Goal: Task Accomplishment & Management: Complete application form

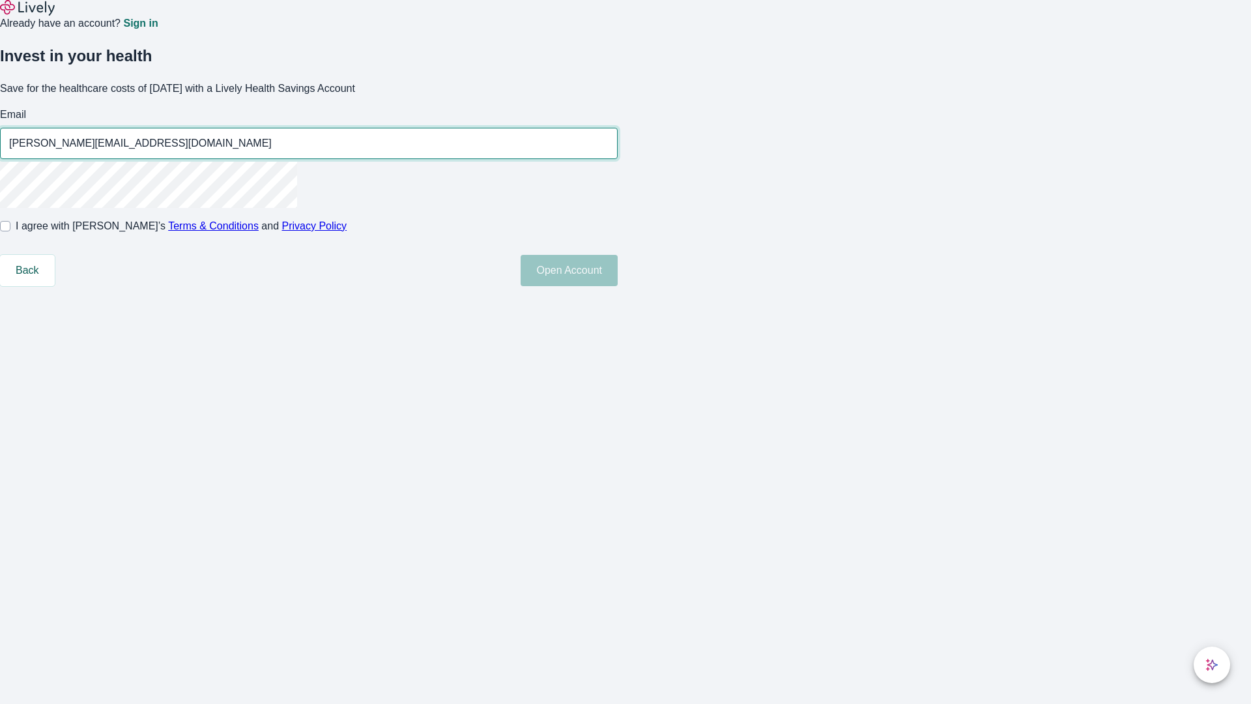
type input "[PERSON_NAME][EMAIL_ADDRESS][DOMAIN_NAME]"
click at [10, 231] on input "I agree with Lively’s Terms & Conditions and Privacy Policy" at bounding box center [5, 226] width 10 height 10
checkbox input "true"
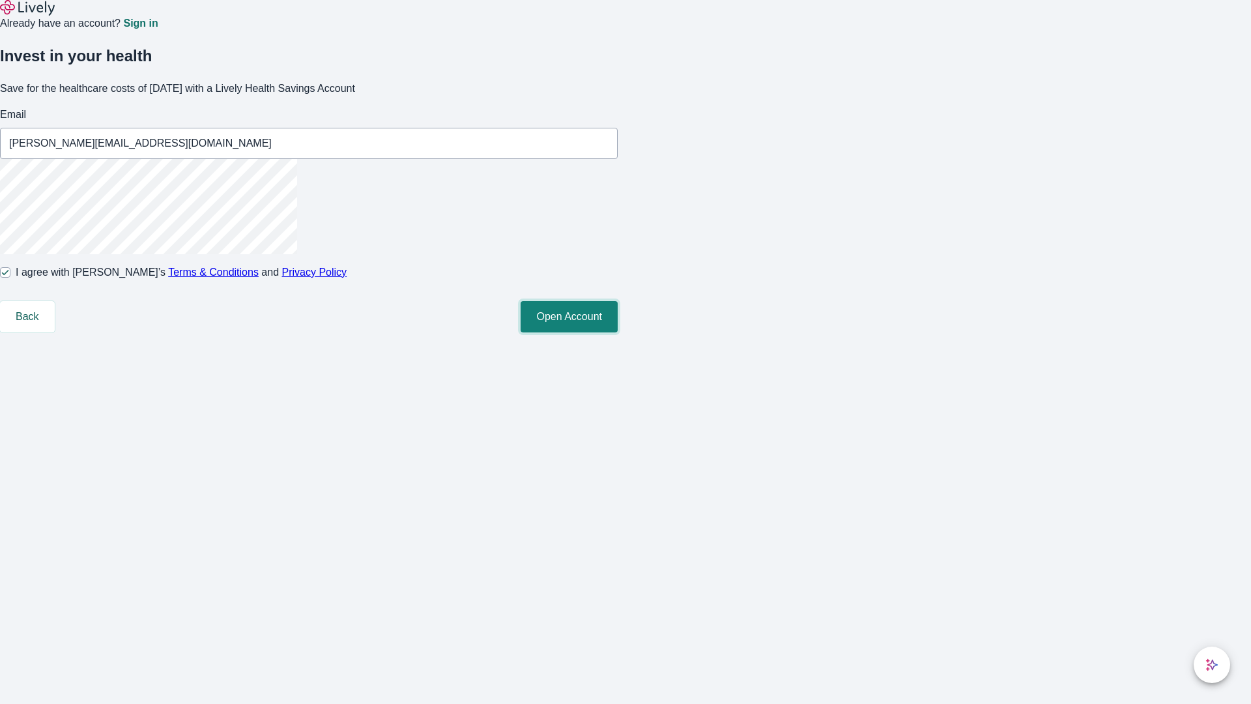
click at [618, 332] on button "Open Account" at bounding box center [569, 316] width 97 height 31
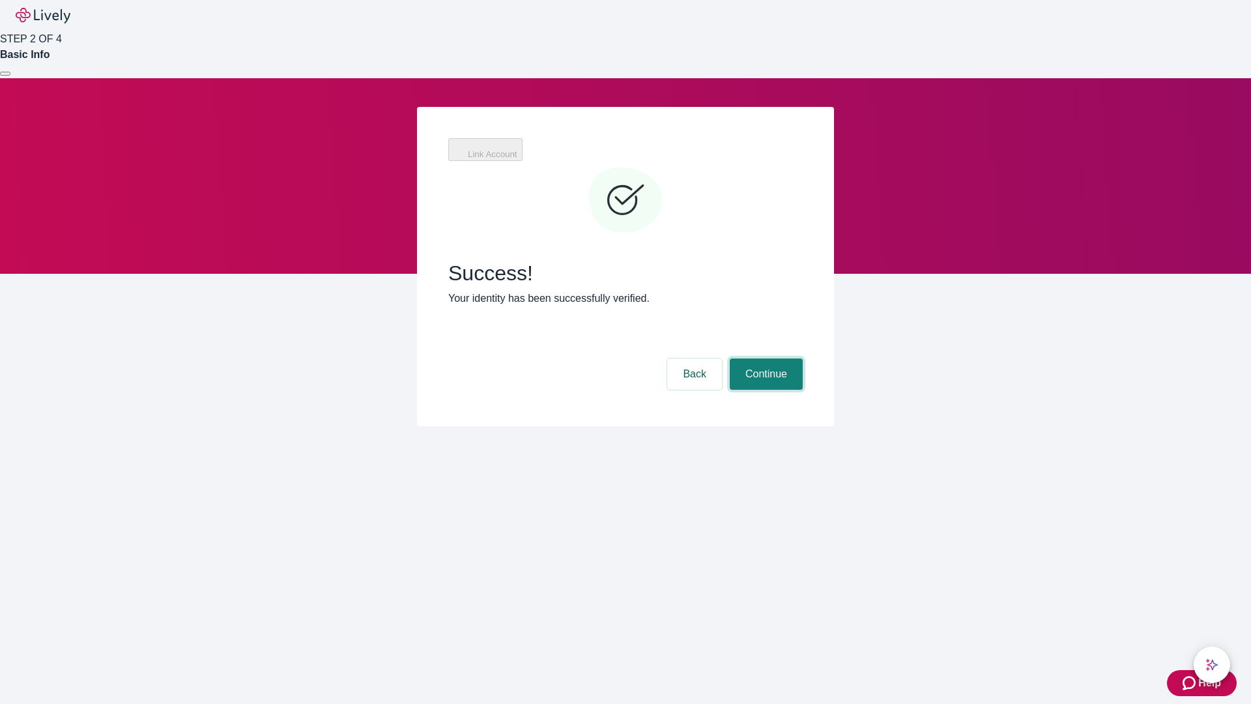
click at [764, 358] on button "Continue" at bounding box center [766, 373] width 73 height 31
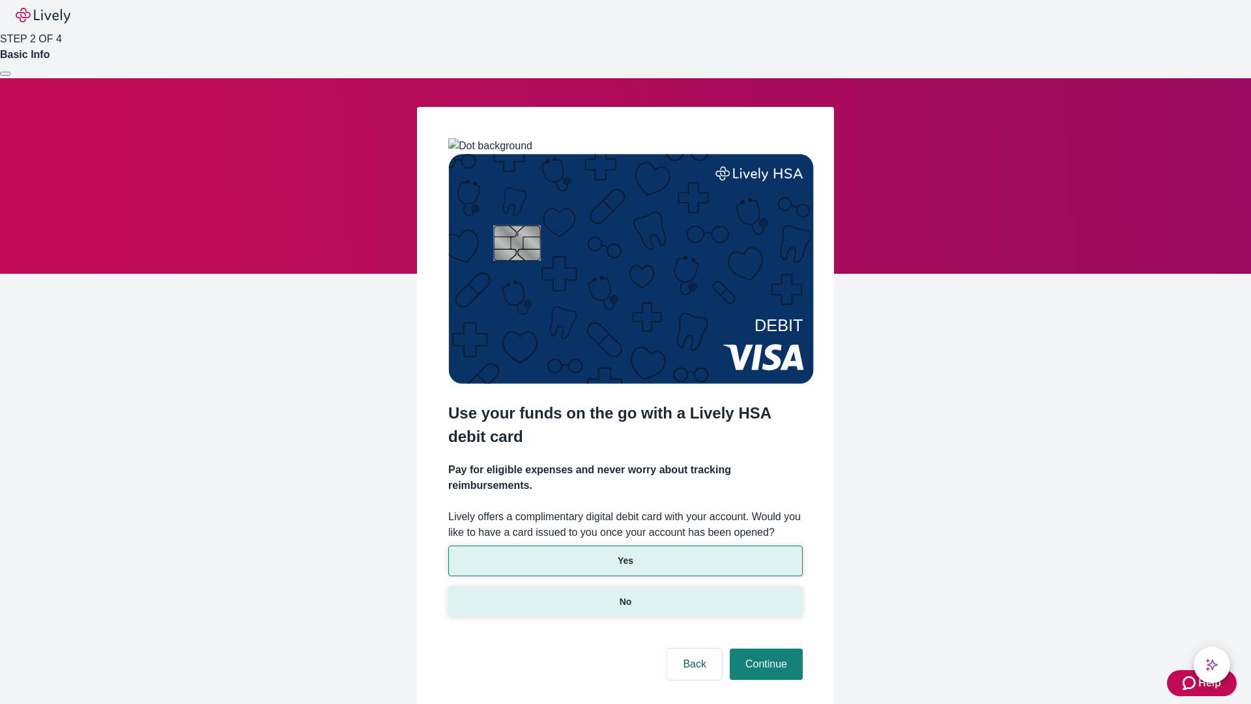
click at [625, 595] on p "No" at bounding box center [626, 602] width 12 height 14
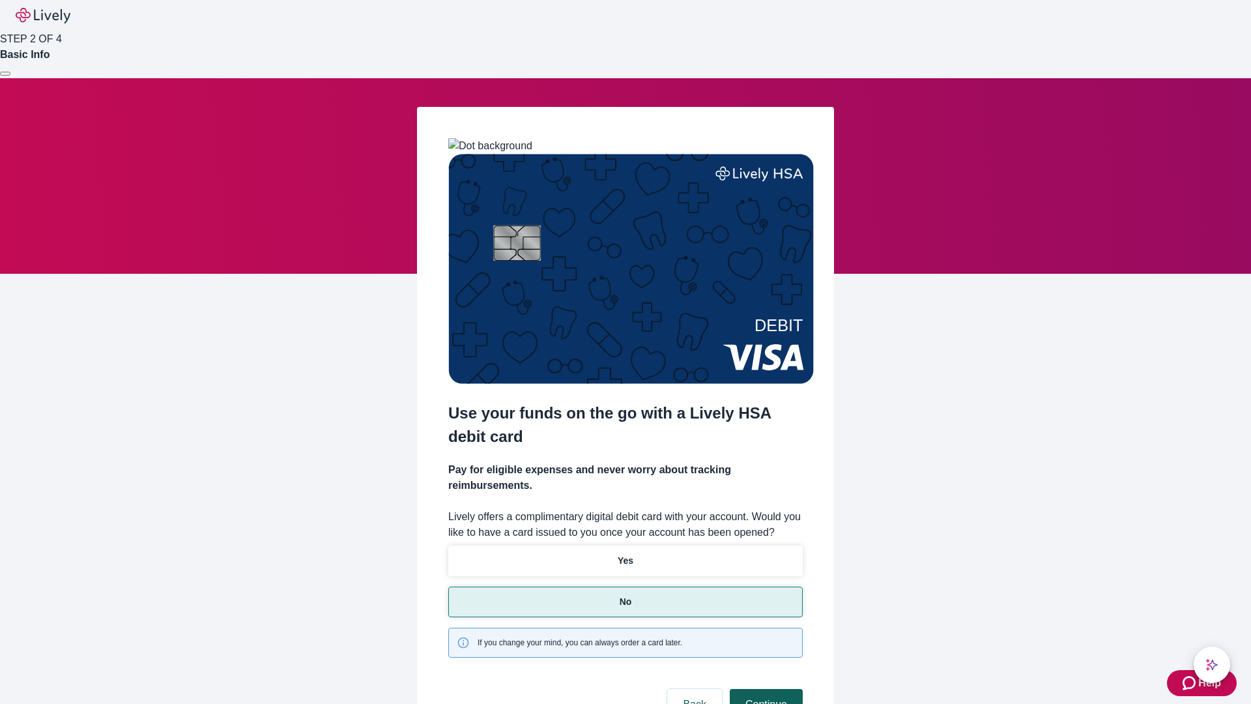
click at [764, 689] on button "Continue" at bounding box center [766, 704] width 73 height 31
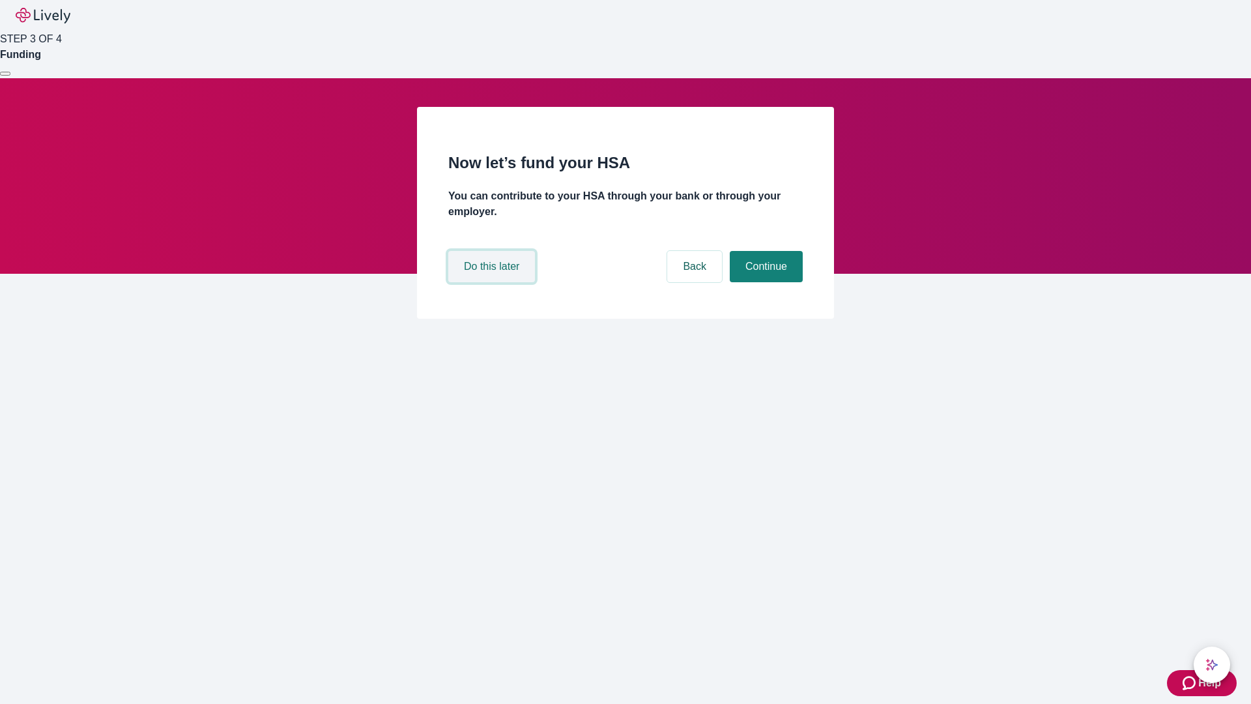
click at [493, 282] on button "Do this later" at bounding box center [491, 266] width 87 height 31
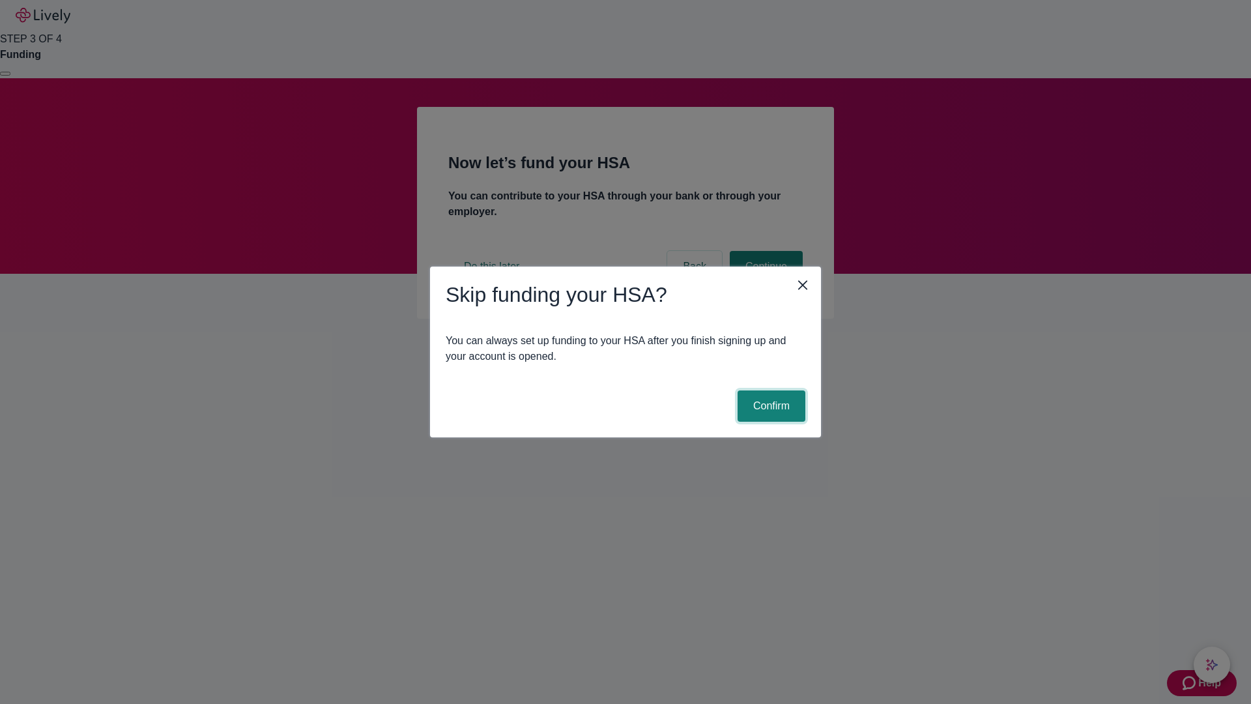
click at [770, 406] on button "Confirm" at bounding box center [772, 405] width 68 height 31
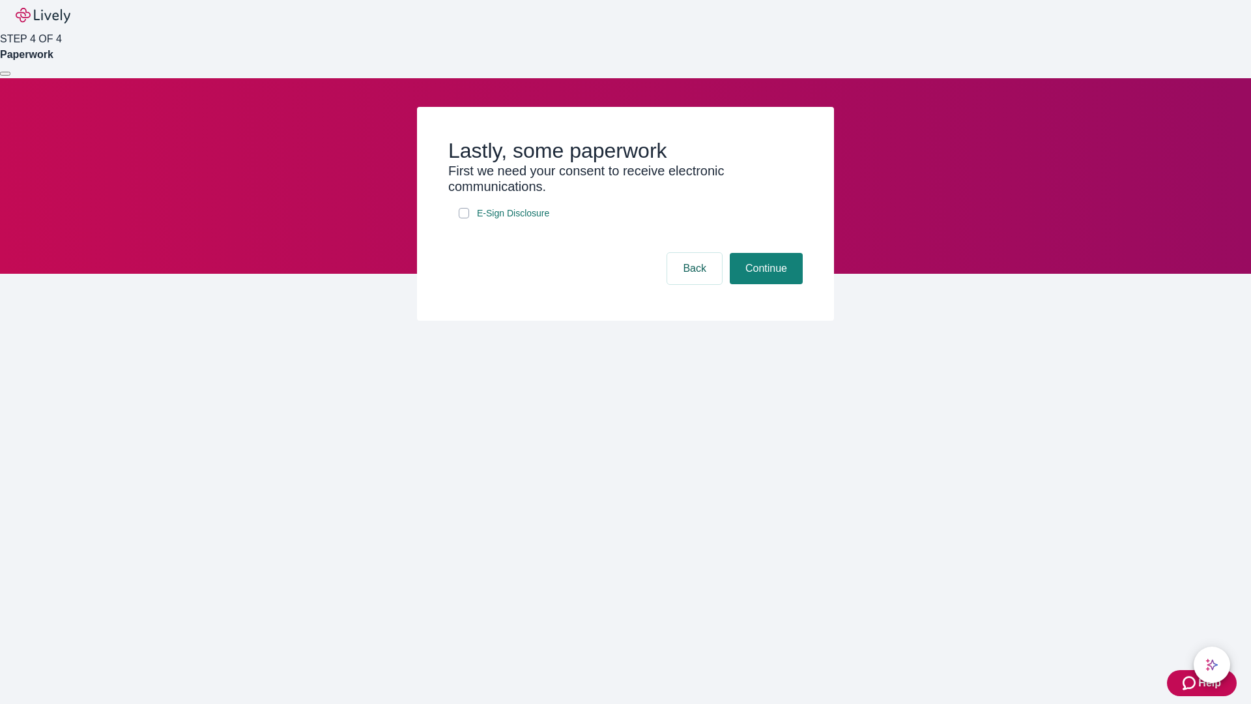
click at [464, 218] on input "E-Sign Disclosure" at bounding box center [464, 213] width 10 height 10
checkbox input "true"
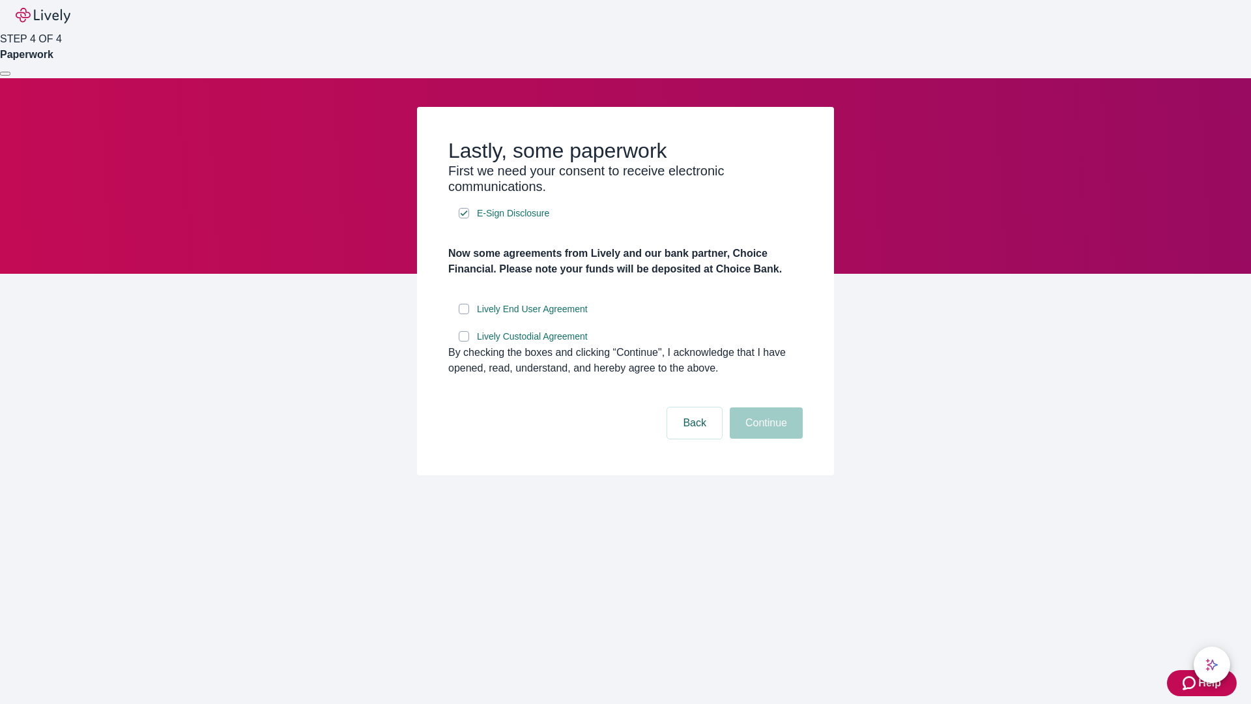
click at [464, 314] on input "Lively End User Agreement" at bounding box center [464, 309] width 10 height 10
checkbox input "true"
click at [464, 342] on input "Lively Custodial Agreement" at bounding box center [464, 336] width 10 height 10
checkbox input "true"
click at [764, 439] on button "Continue" at bounding box center [766, 422] width 73 height 31
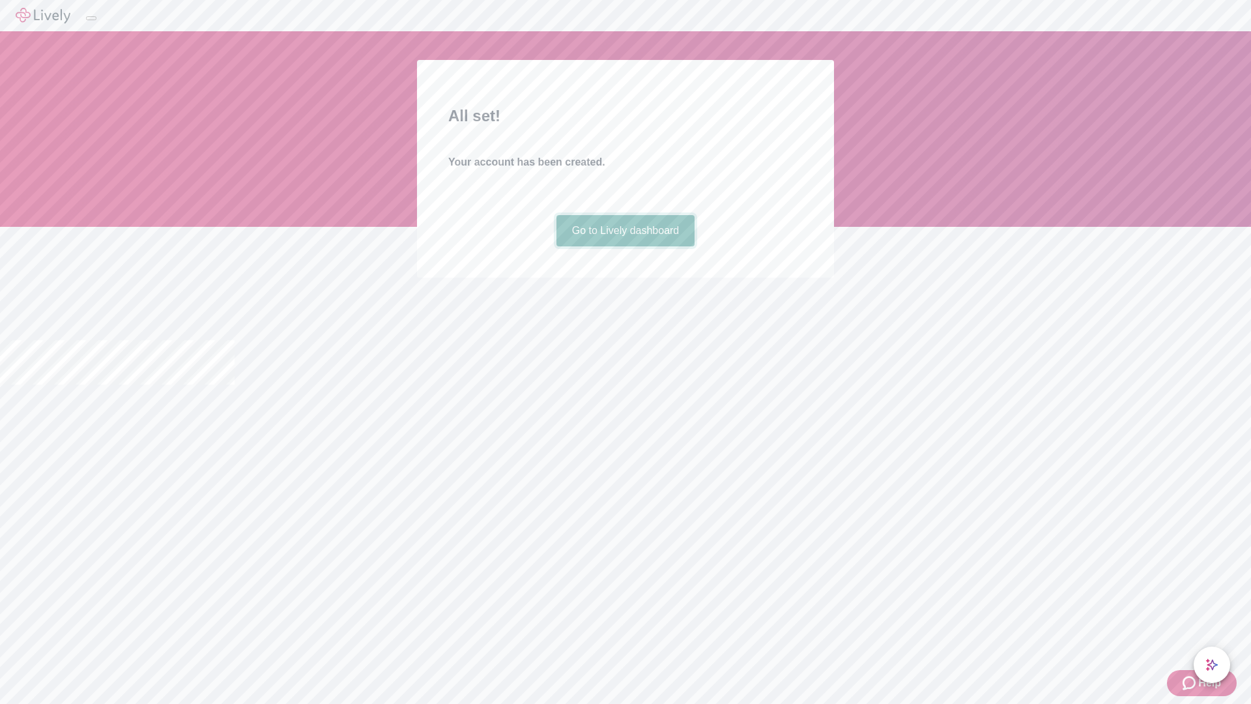
click at [625, 246] on link "Go to Lively dashboard" at bounding box center [626, 230] width 139 height 31
